Goal: Transaction & Acquisition: Purchase product/service

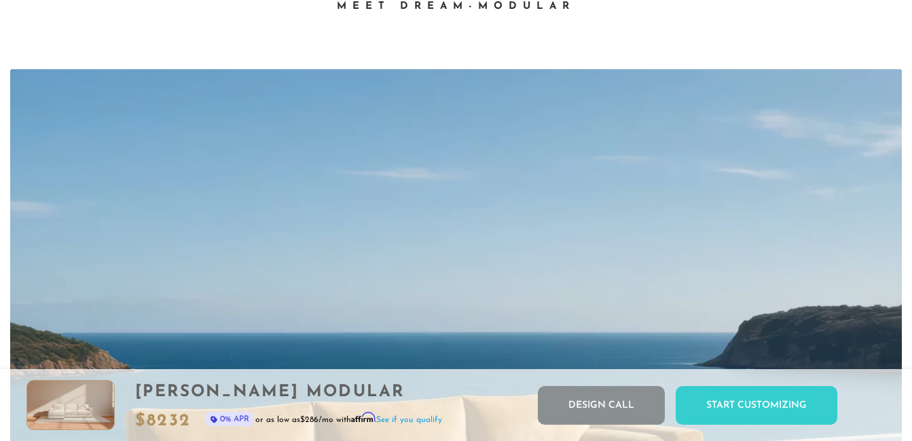
scroll to position [821, 0]
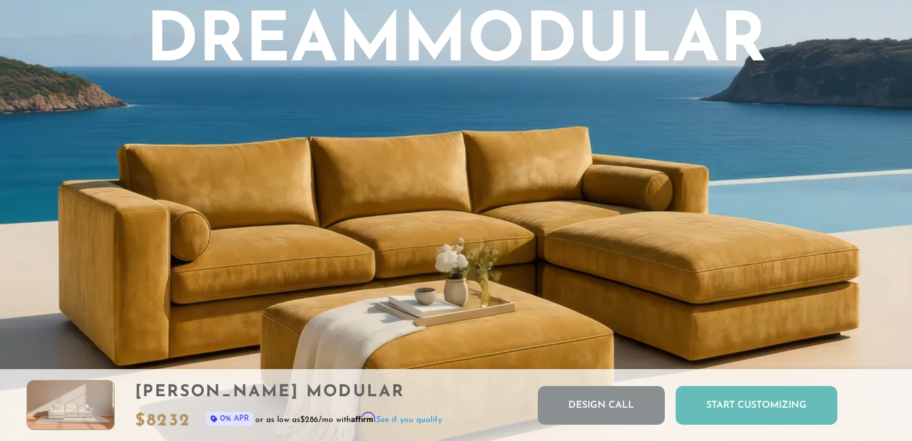
click at [745, 407] on div "Start Customizing" at bounding box center [756, 405] width 162 height 39
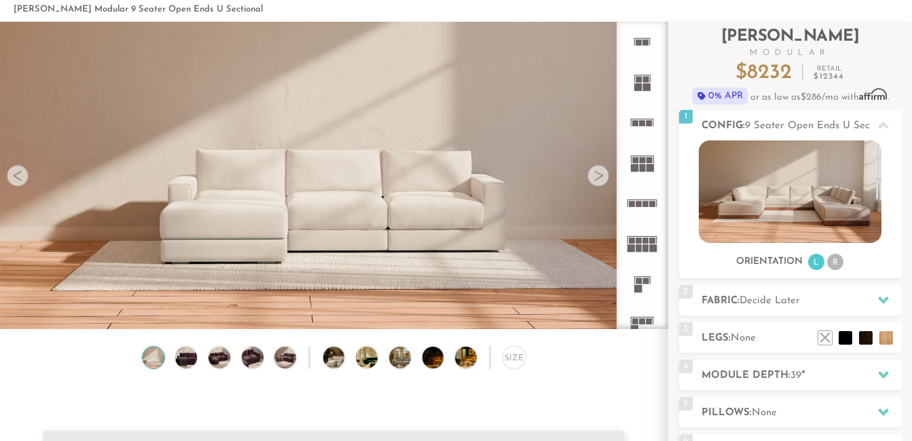
scroll to position [0, 0]
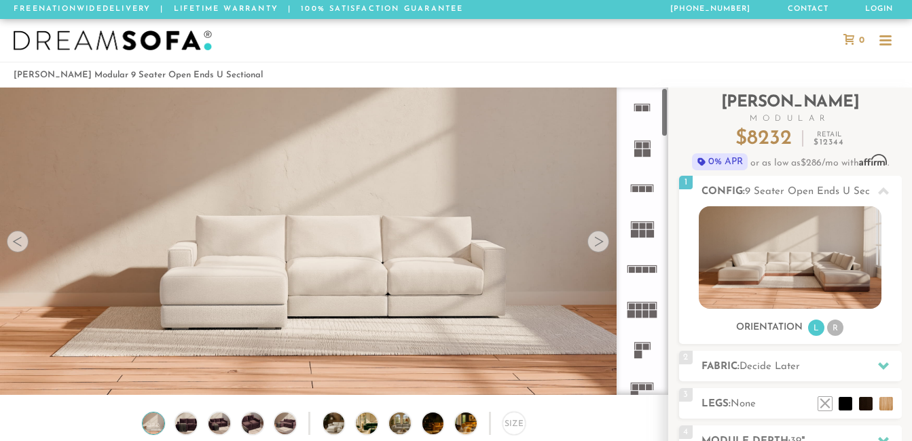
click at [641, 189] on rect at bounding box center [642, 189] width 6 height 6
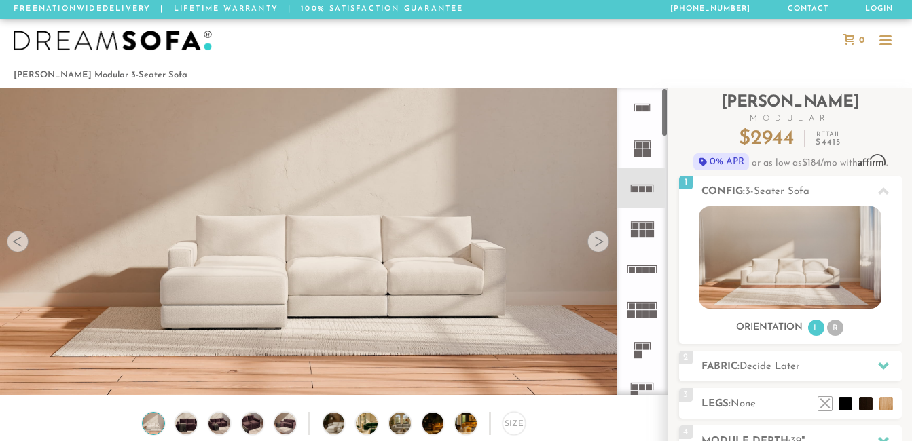
drag, startPoint x: 641, startPoint y: 190, endPoint x: 631, endPoint y: 188, distance: 9.7
click at [638, 189] on icon at bounding box center [642, 188] width 40 height 40
click at [837, 332] on li "R" at bounding box center [835, 328] width 16 height 16
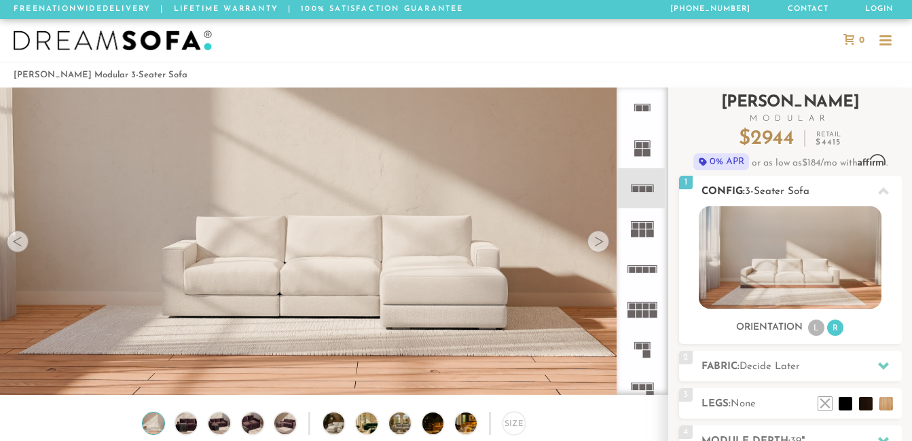
click at [820, 329] on li "L" at bounding box center [816, 328] width 16 height 16
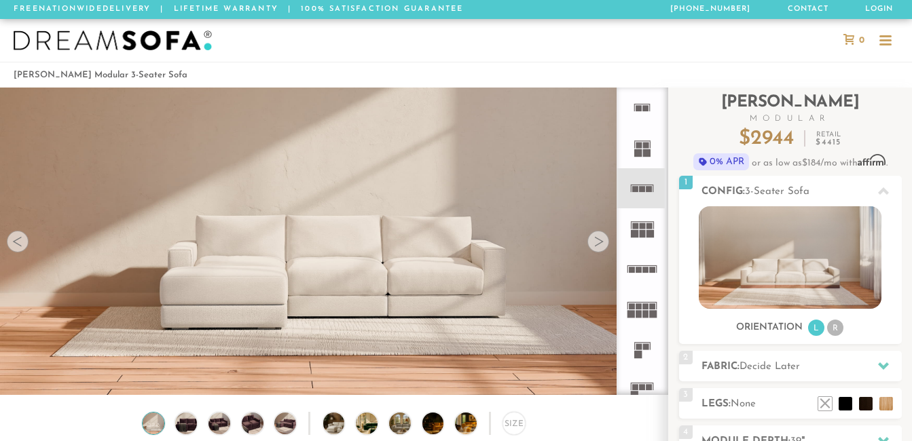
click at [648, 271] on rect at bounding box center [646, 270] width 6 height 6
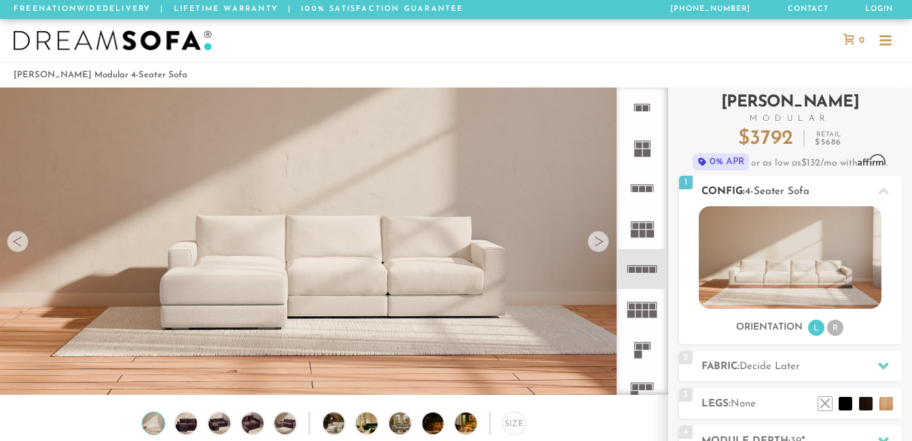
click at [832, 327] on li "R" at bounding box center [835, 328] width 16 height 16
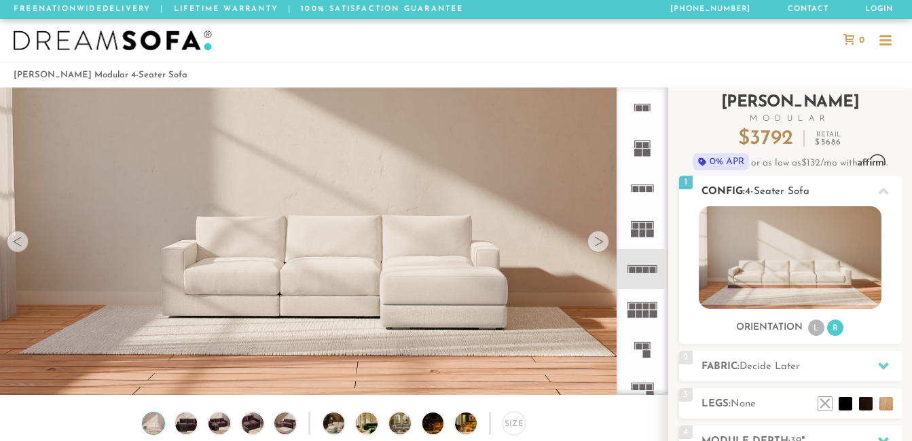
click at [813, 326] on li "L" at bounding box center [816, 328] width 16 height 16
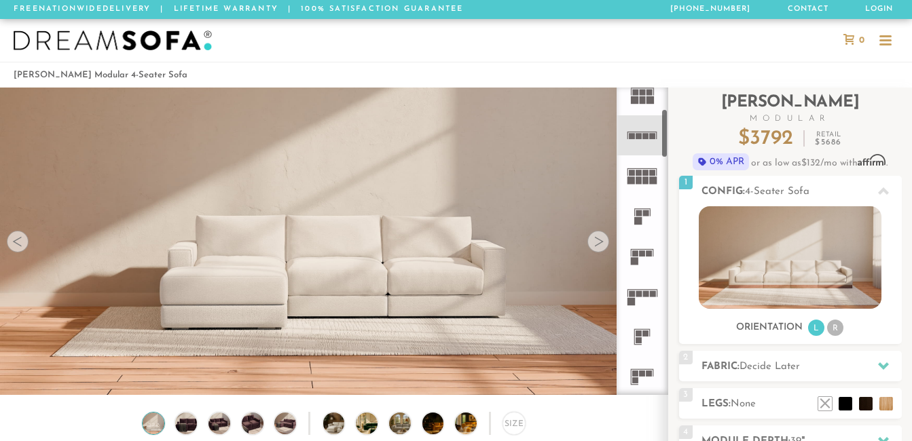
scroll to position [136, 0]
click at [641, 295] on icon at bounding box center [642, 294] width 40 height 40
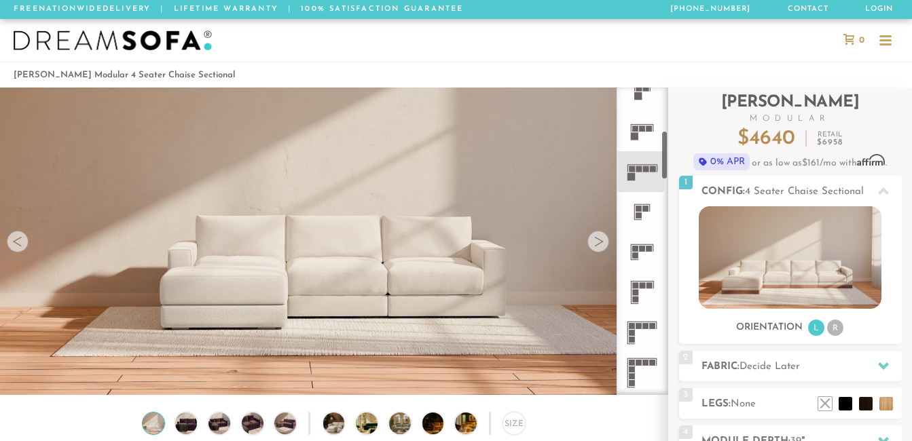
scroll to position [272, 0]
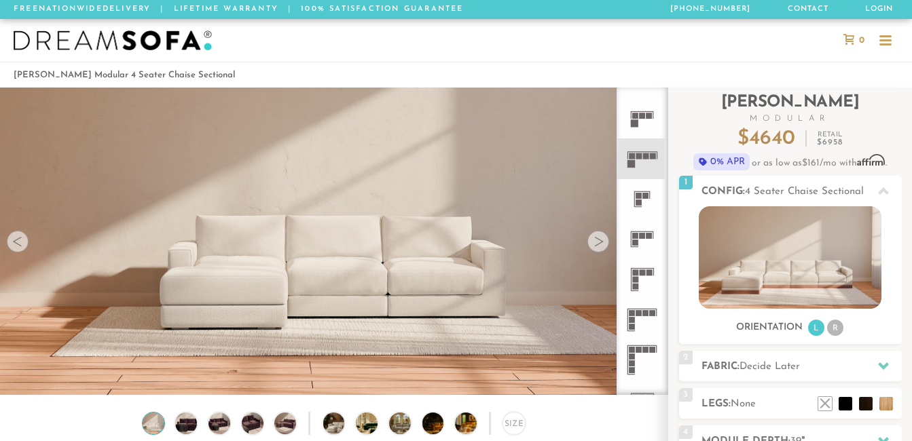
click at [637, 308] on icon at bounding box center [642, 320] width 40 height 40
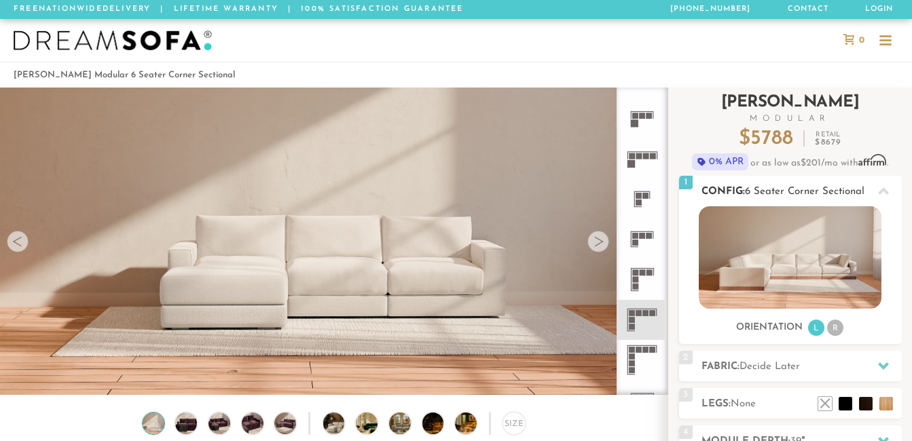
click at [830, 330] on li "R" at bounding box center [835, 328] width 16 height 16
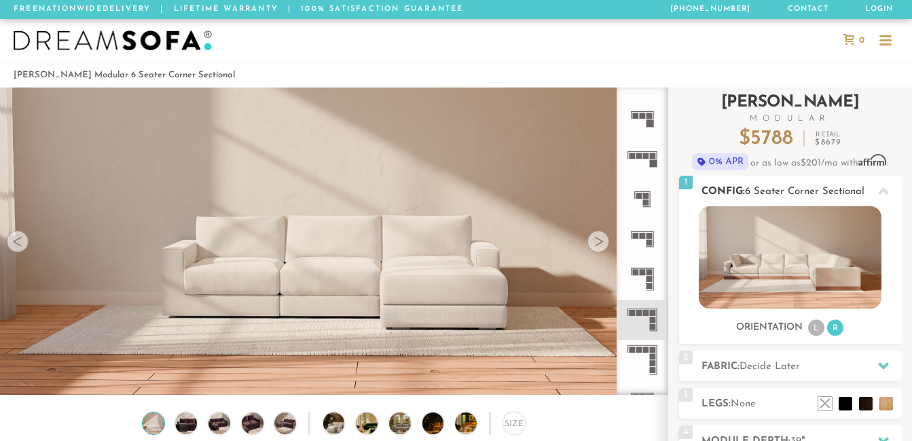
click at [767, 259] on img at bounding box center [790, 257] width 183 height 103
click at [599, 244] on div at bounding box center [598, 242] width 22 height 22
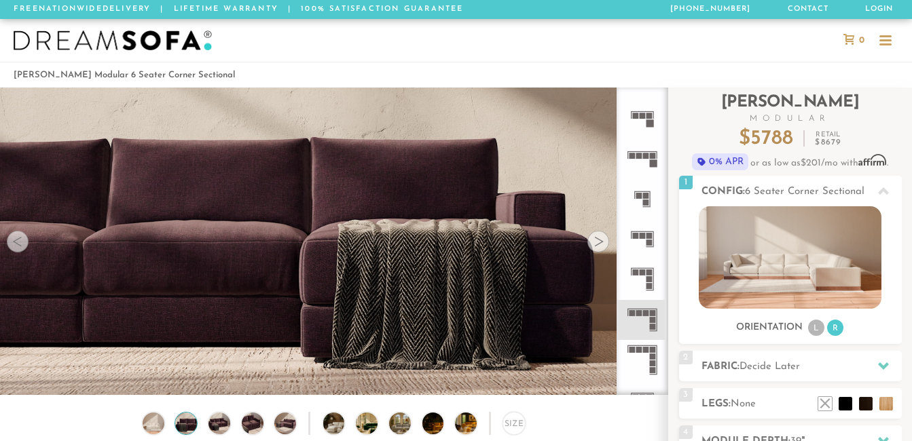
click at [599, 244] on div at bounding box center [598, 242] width 22 height 22
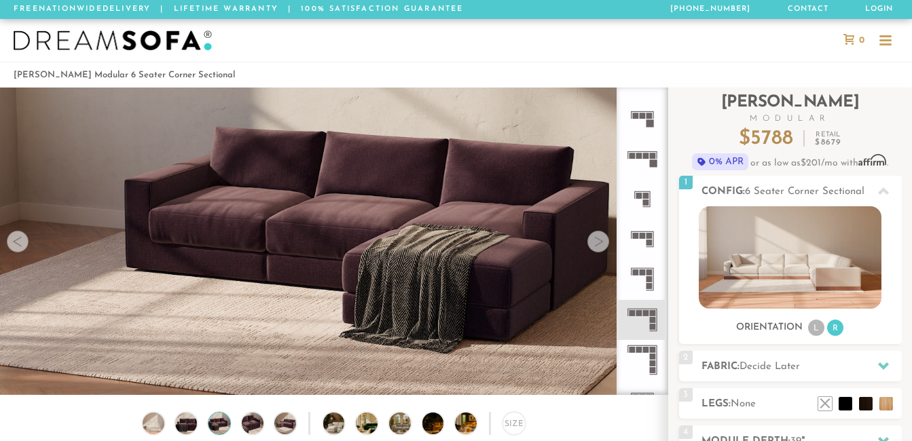
click at [599, 244] on div at bounding box center [598, 242] width 22 height 22
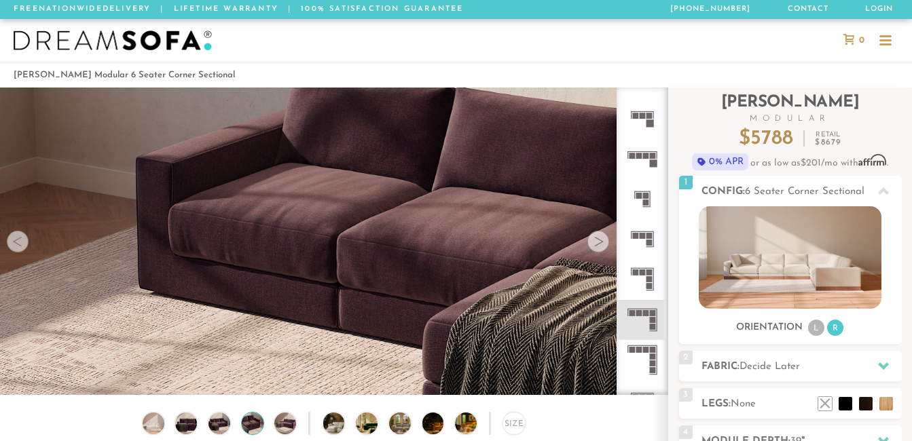
click at [599, 244] on div at bounding box center [598, 242] width 22 height 22
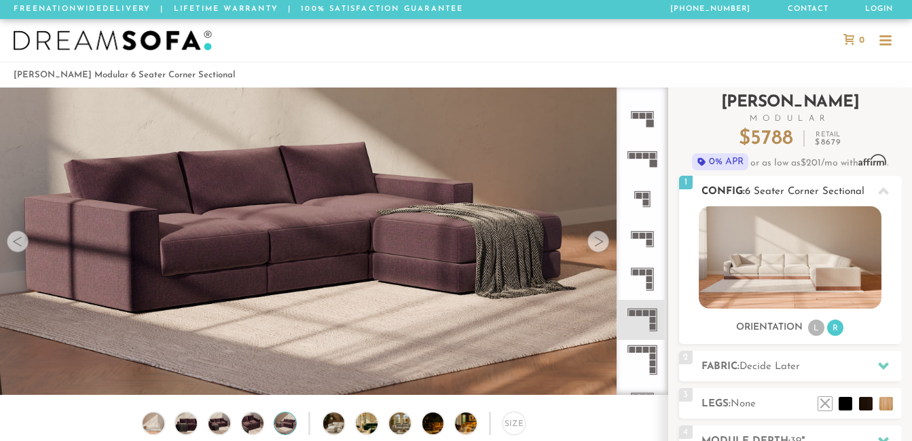
click at [795, 192] on span "6 Seater Corner Sectional" at bounding box center [804, 192] width 119 height 10
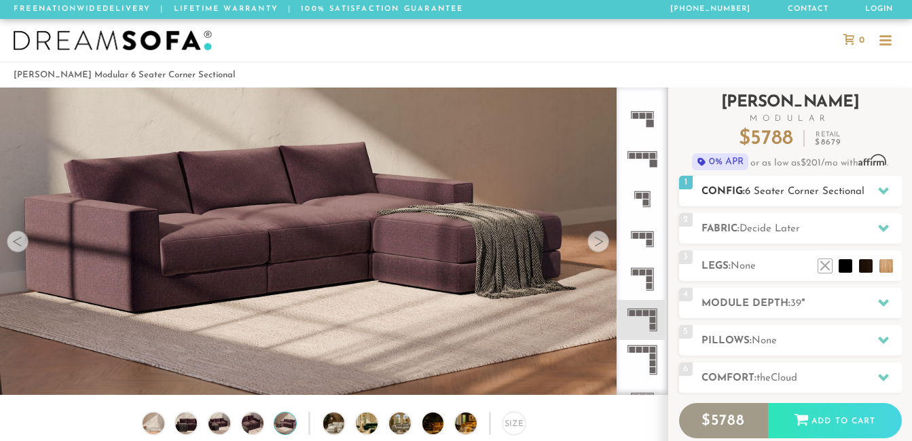
click at [795, 191] on span "6 Seater Corner Sectional" at bounding box center [804, 192] width 119 height 10
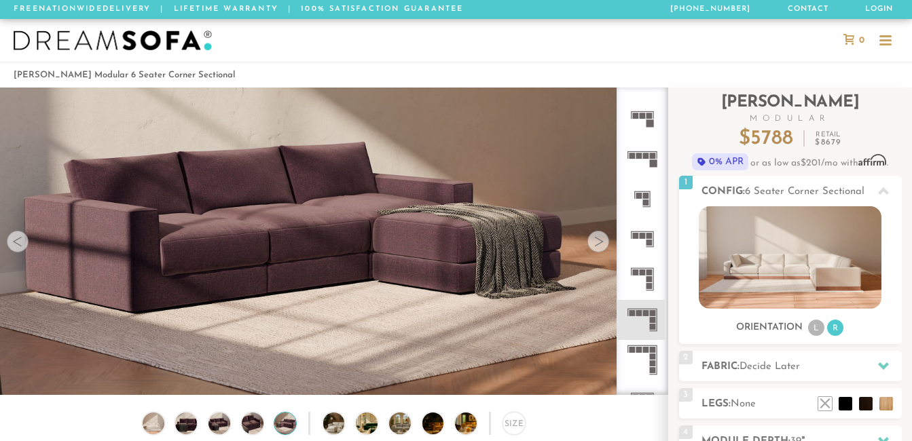
click at [652, 241] on rect at bounding box center [649, 243] width 6 height 6
